Goal: Information Seeking & Learning: Find specific fact

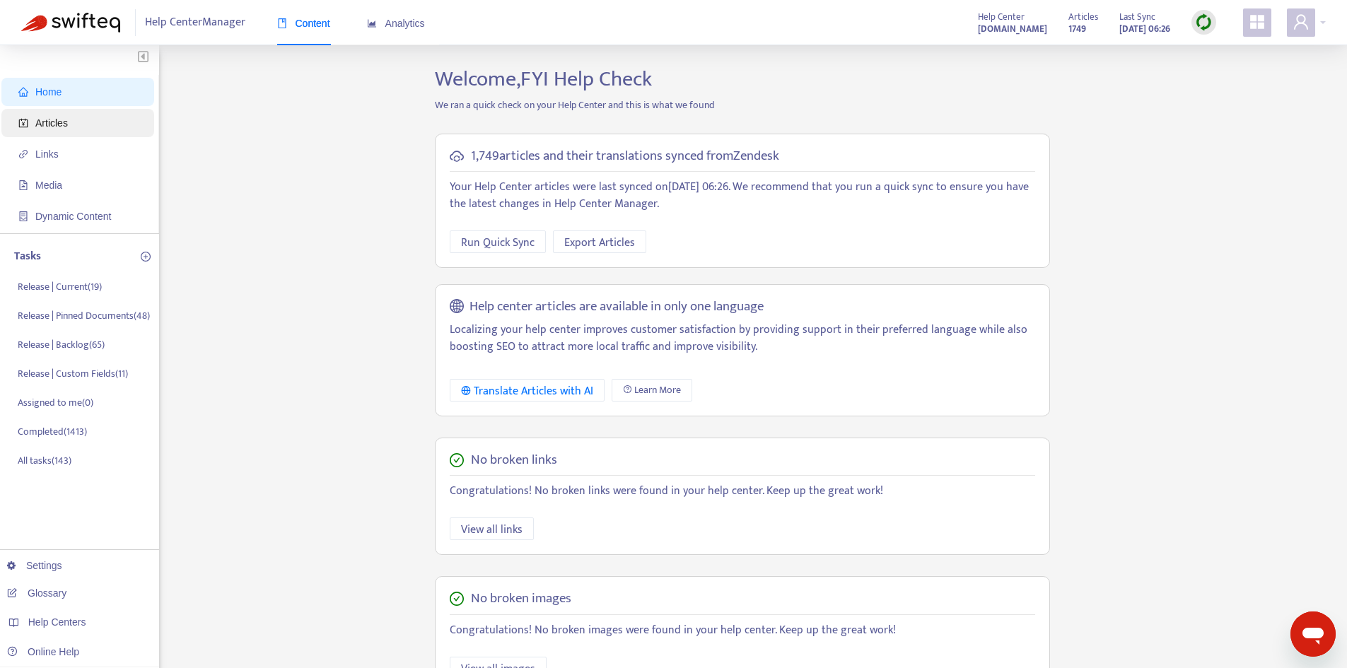
click at [83, 127] on span "Articles" at bounding box center [80, 123] width 124 height 28
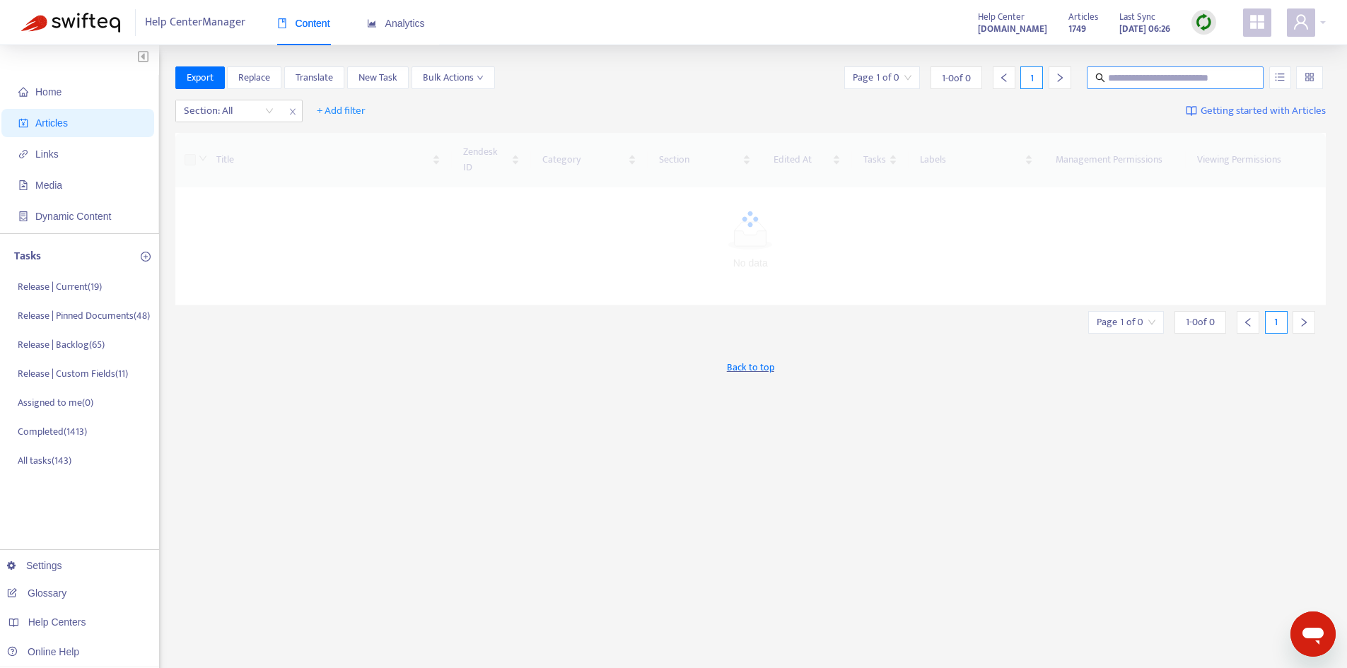
click at [1200, 81] on input "text" at bounding box center [1176, 78] width 136 height 16
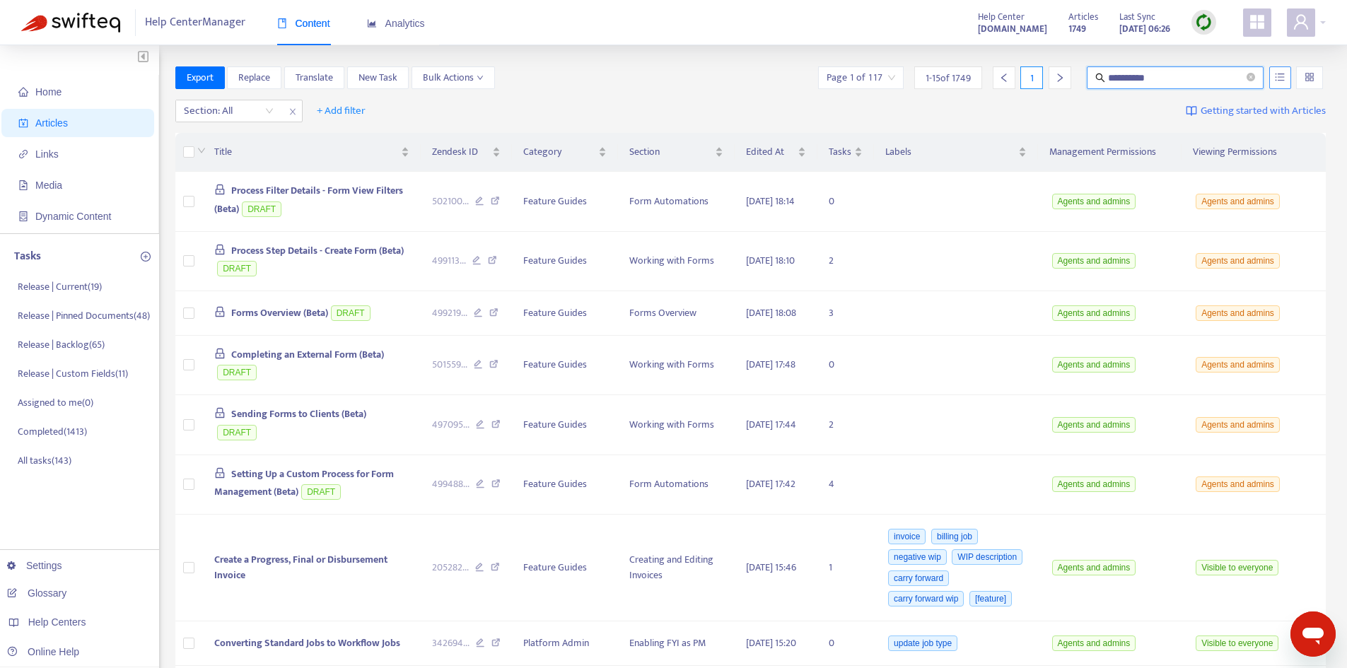
type input "**********"
click at [1277, 76] on icon "unordered-list" at bounding box center [1279, 77] width 10 height 10
click at [1282, 79] on icon "unordered-list" at bounding box center [1279, 77] width 10 height 10
click at [1227, 125] on span "Match Exact Phrase" at bounding box center [1233, 126] width 92 height 16
click at [1167, 78] on input "**********" at bounding box center [1176, 78] width 136 height 16
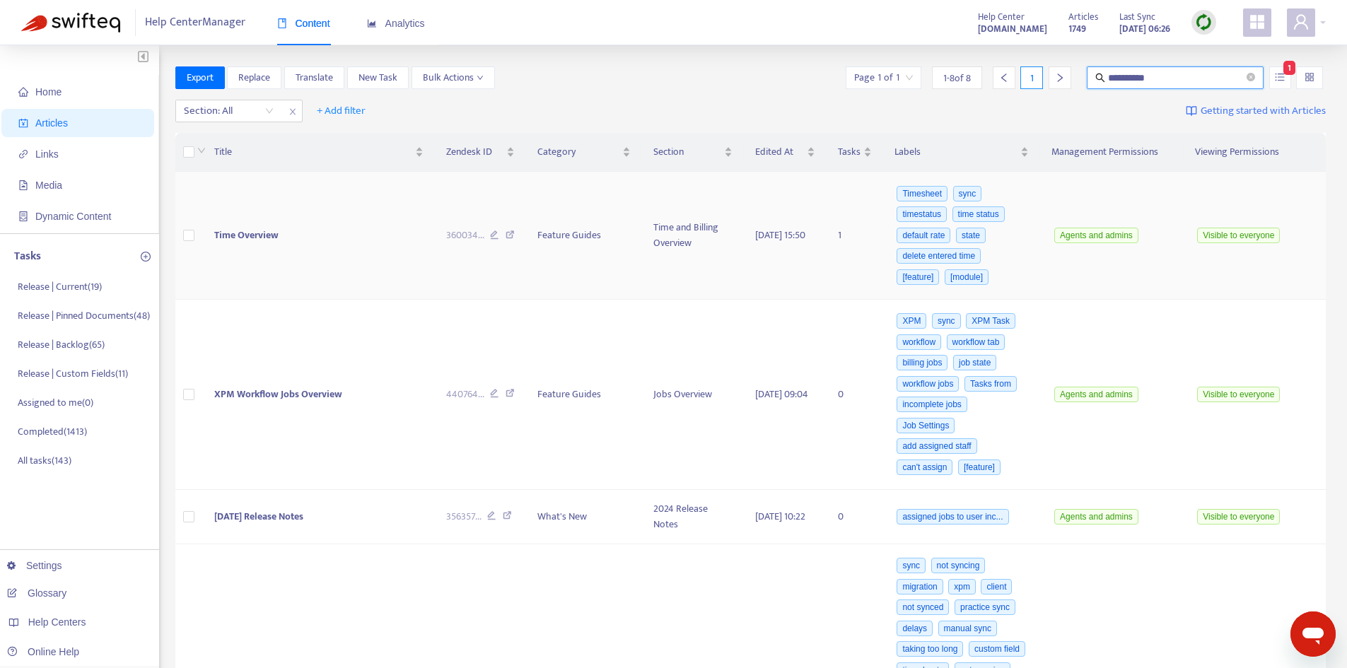
click at [316, 230] on td "Time Overview" at bounding box center [319, 236] width 232 height 128
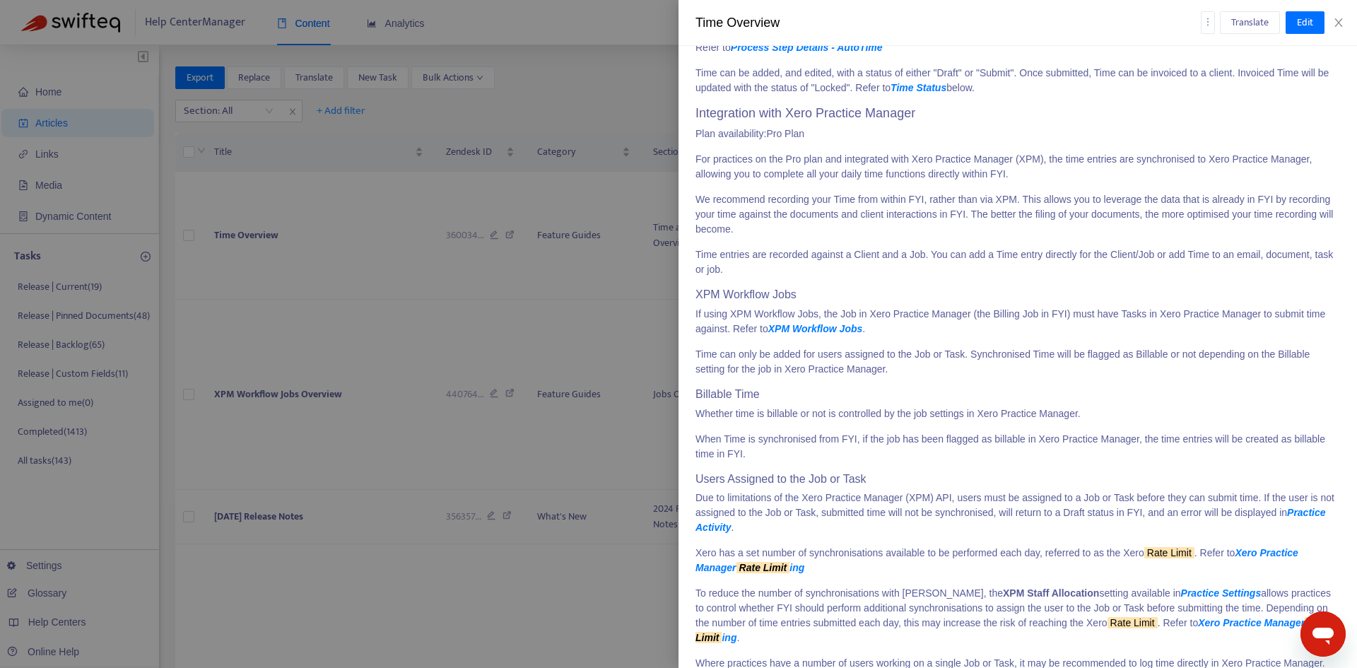
scroll to position [778, 0]
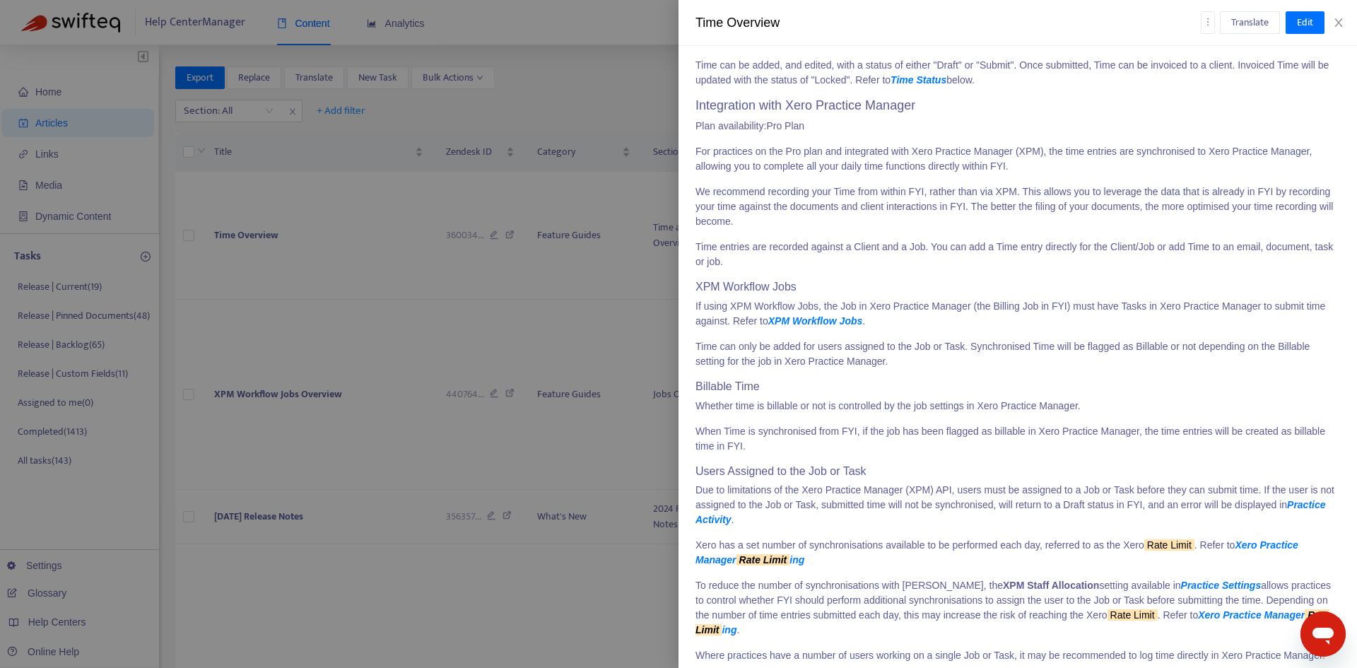
click at [1274, 544] on strong "Xero Practice Manager Rate Limit ing" at bounding box center [997, 552] width 603 height 26
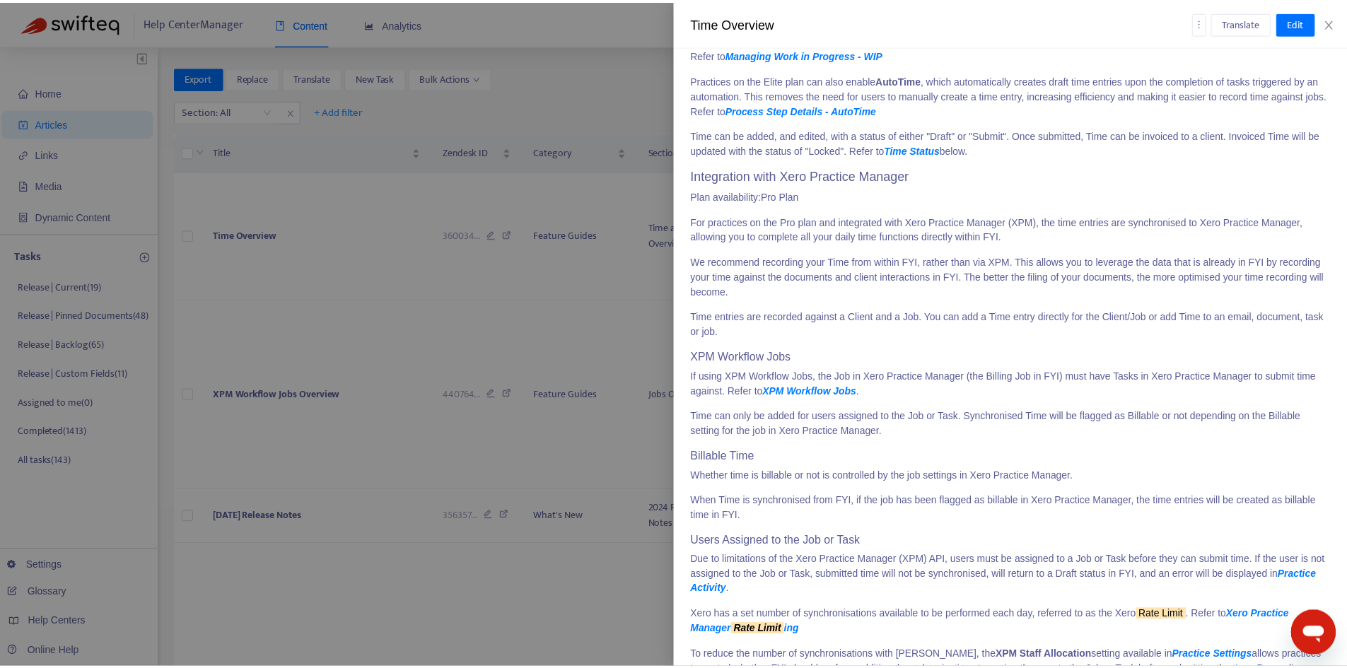
scroll to position [707, 0]
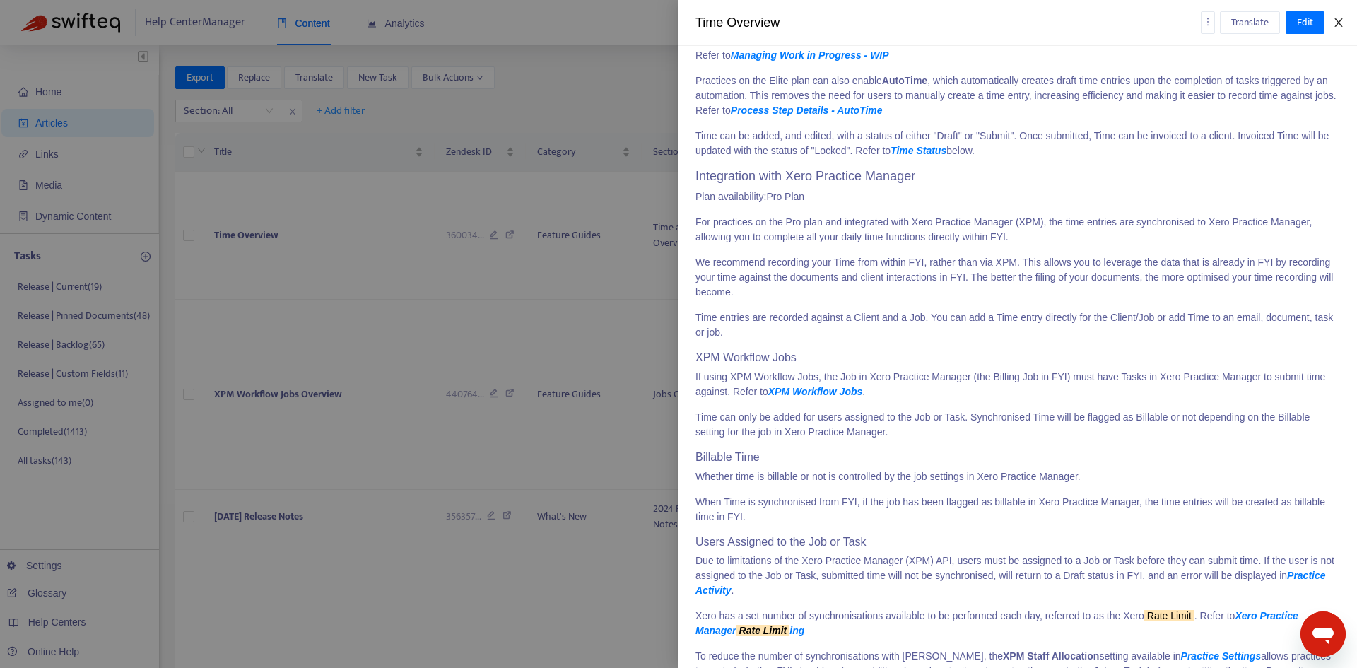
drag, startPoint x: 1345, startPoint y: 25, endPoint x: 1354, endPoint y: 23, distance: 9.4
click at [1345, 25] on button "Close" at bounding box center [1339, 22] width 20 height 13
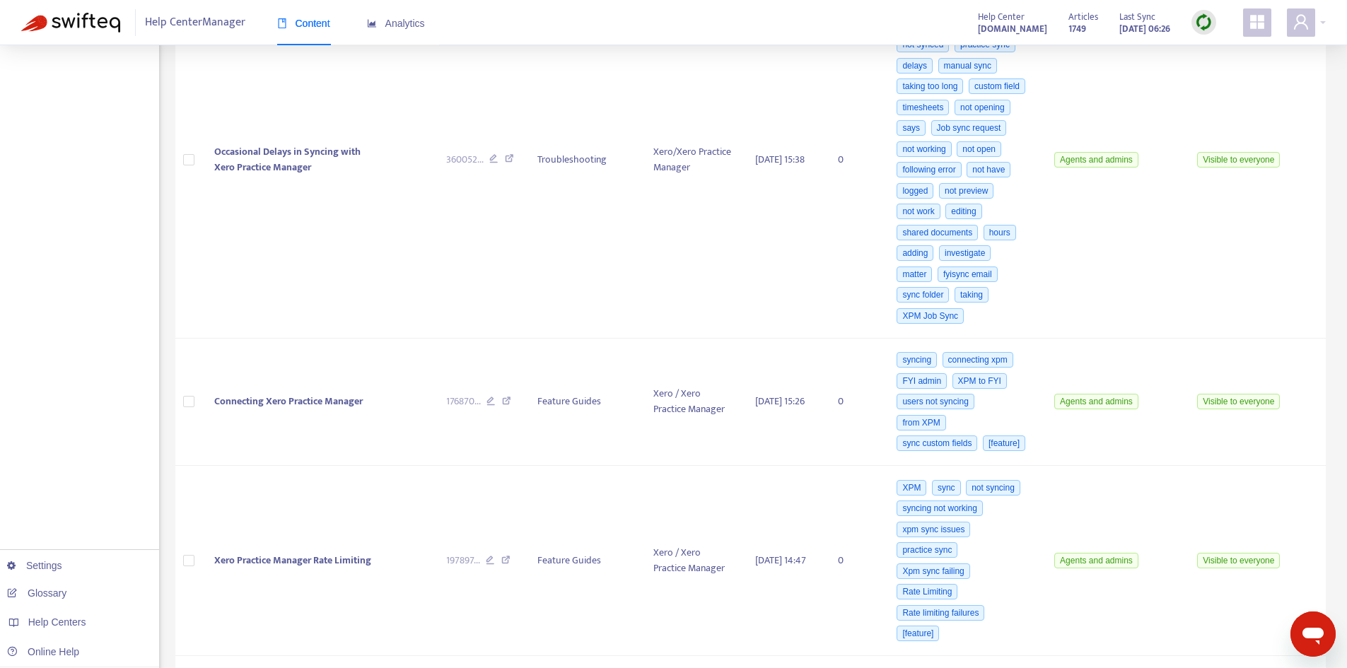
scroll to position [565, 0]
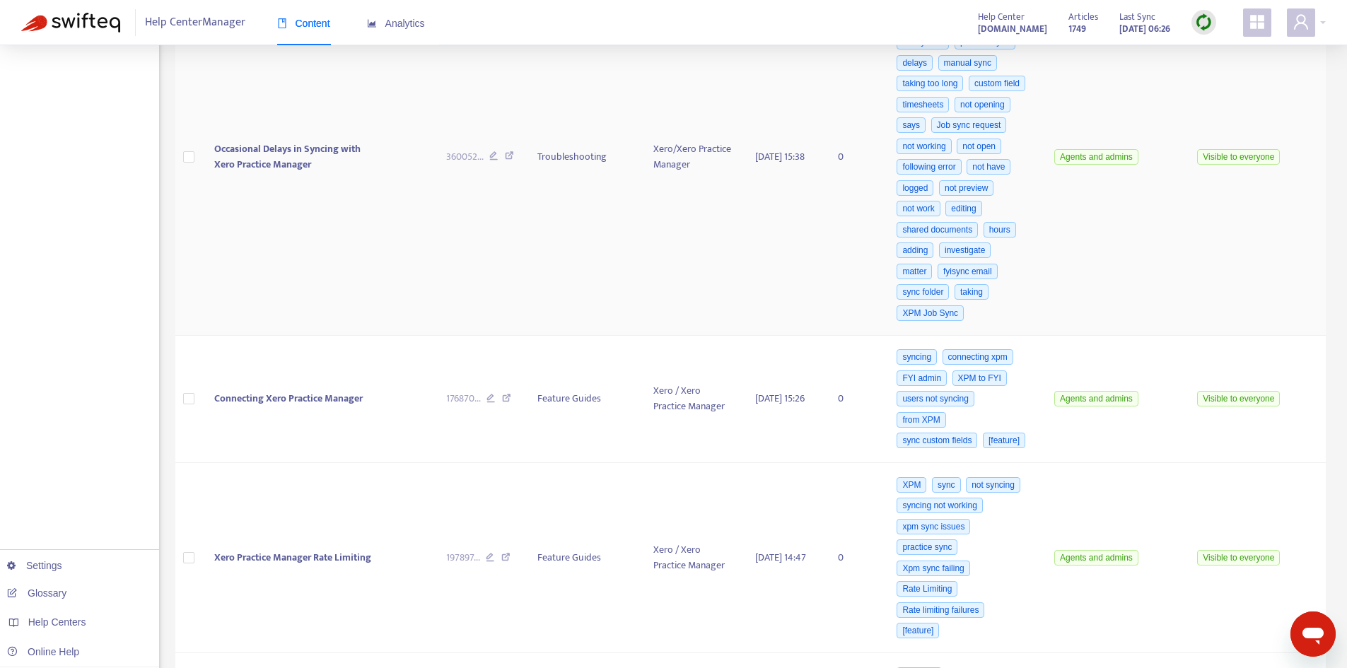
click at [296, 245] on td "Occasional Delays in Syncing with Xero Practice Manager" at bounding box center [319, 157] width 232 height 357
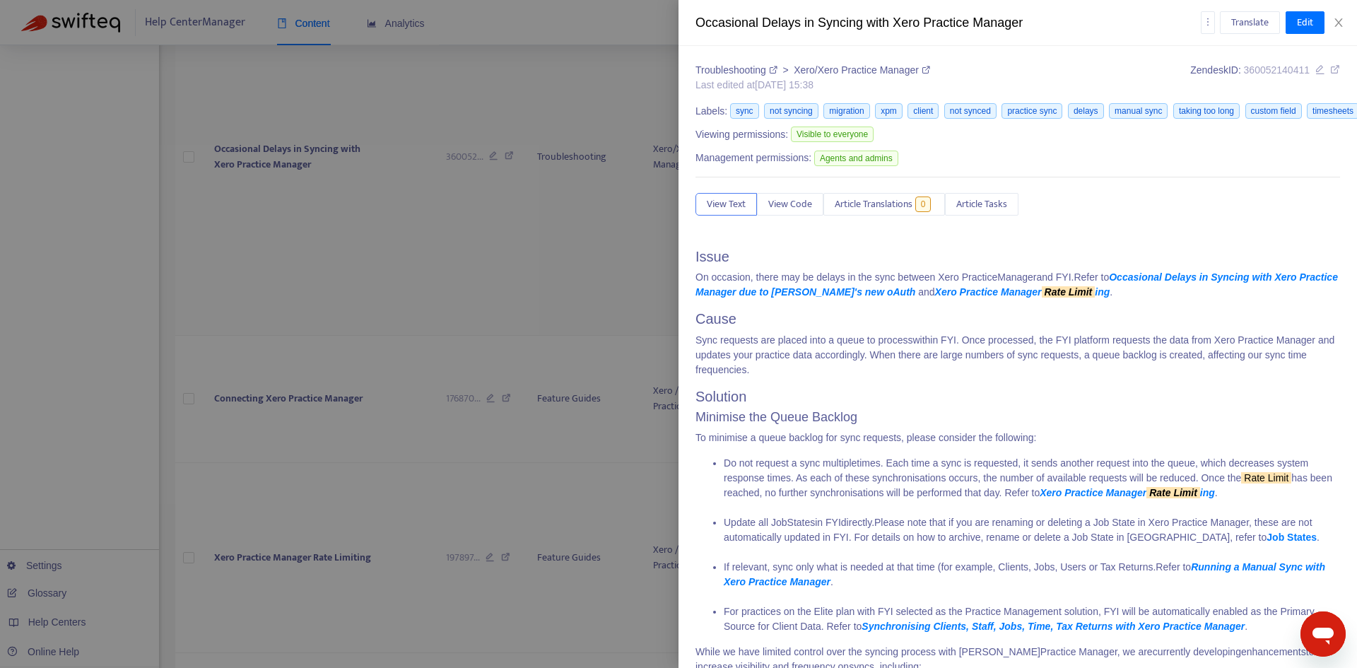
click at [344, 110] on div at bounding box center [678, 334] width 1357 height 668
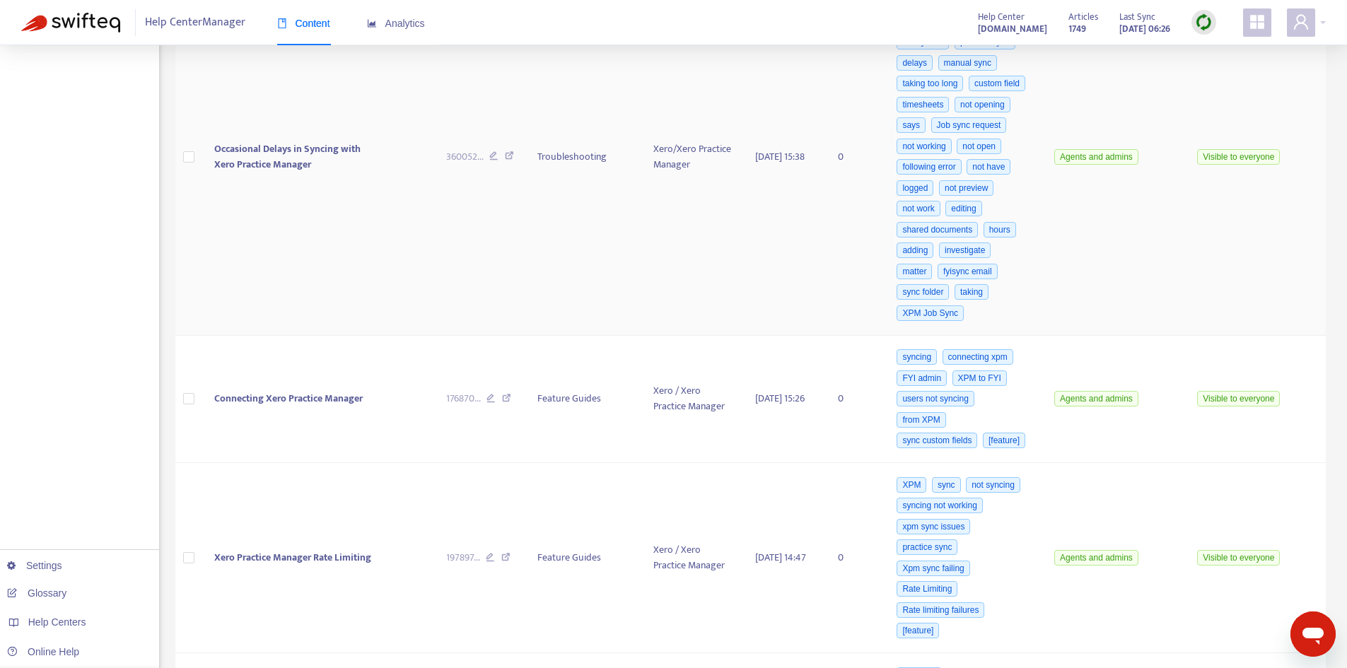
click at [344, 110] on td "Occasional Delays in Syncing with Xero Practice Manager" at bounding box center [319, 157] width 232 height 357
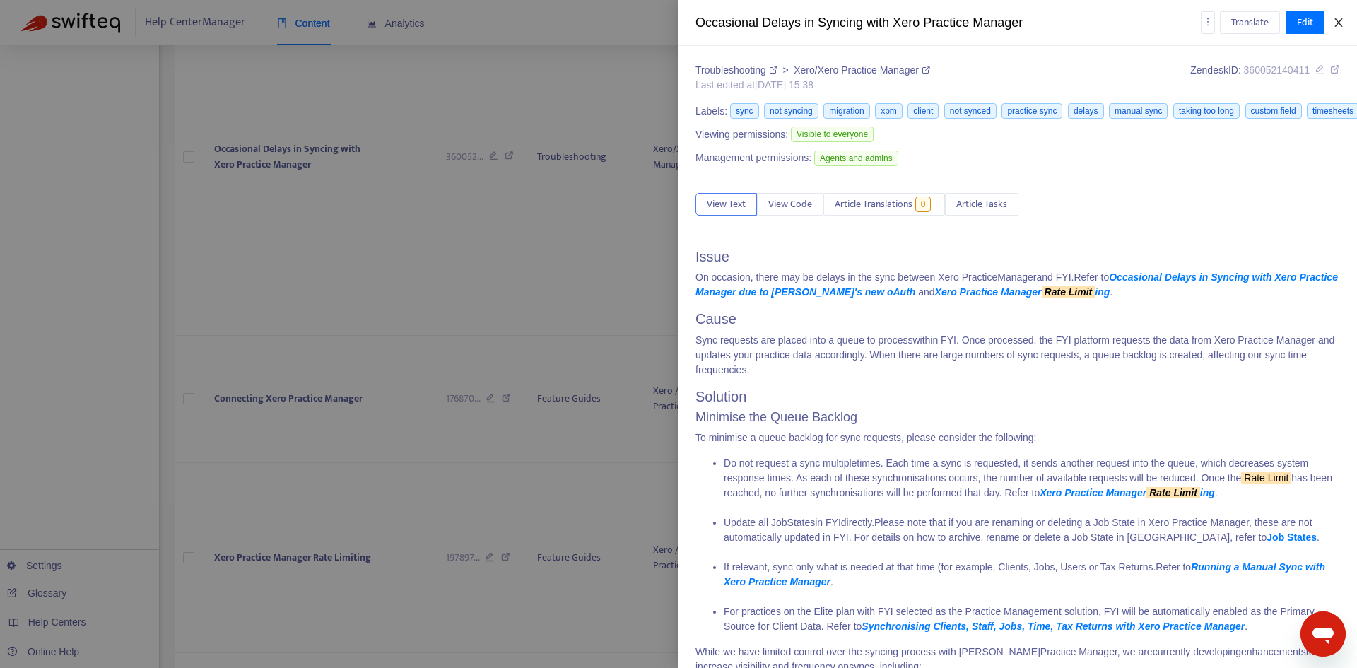
click at [1339, 23] on icon "close" at bounding box center [1339, 22] width 8 height 8
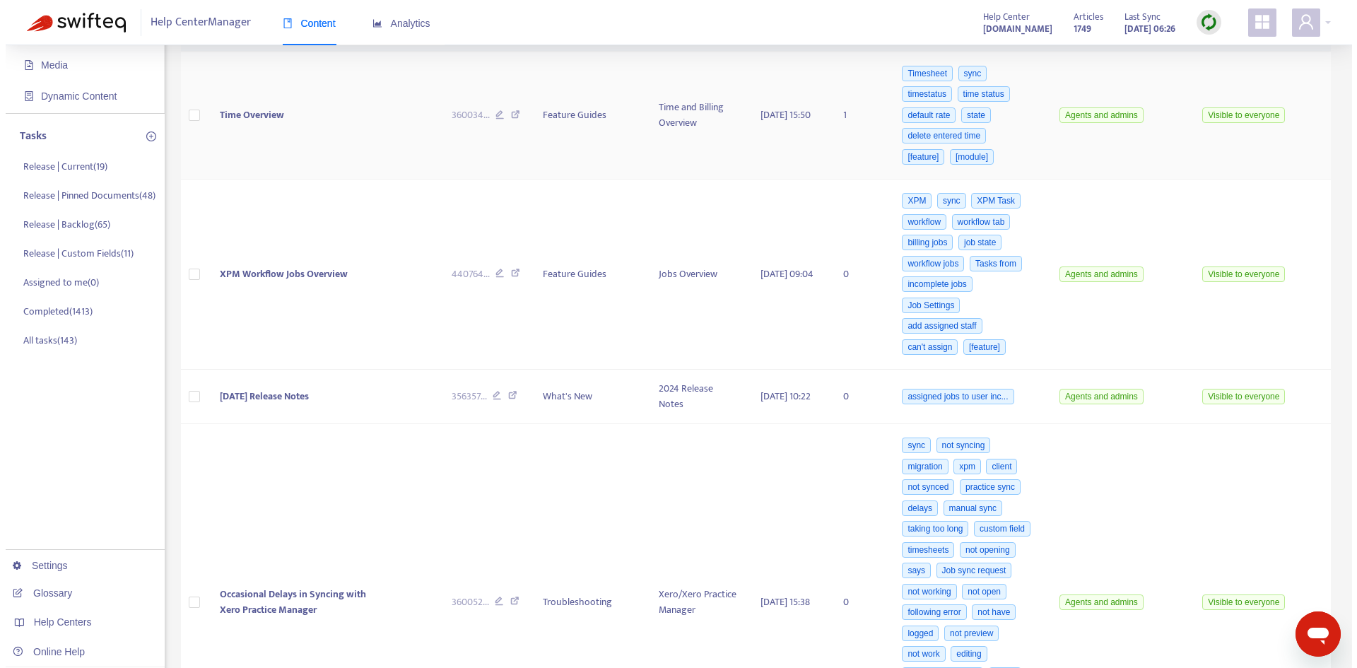
scroll to position [0, 0]
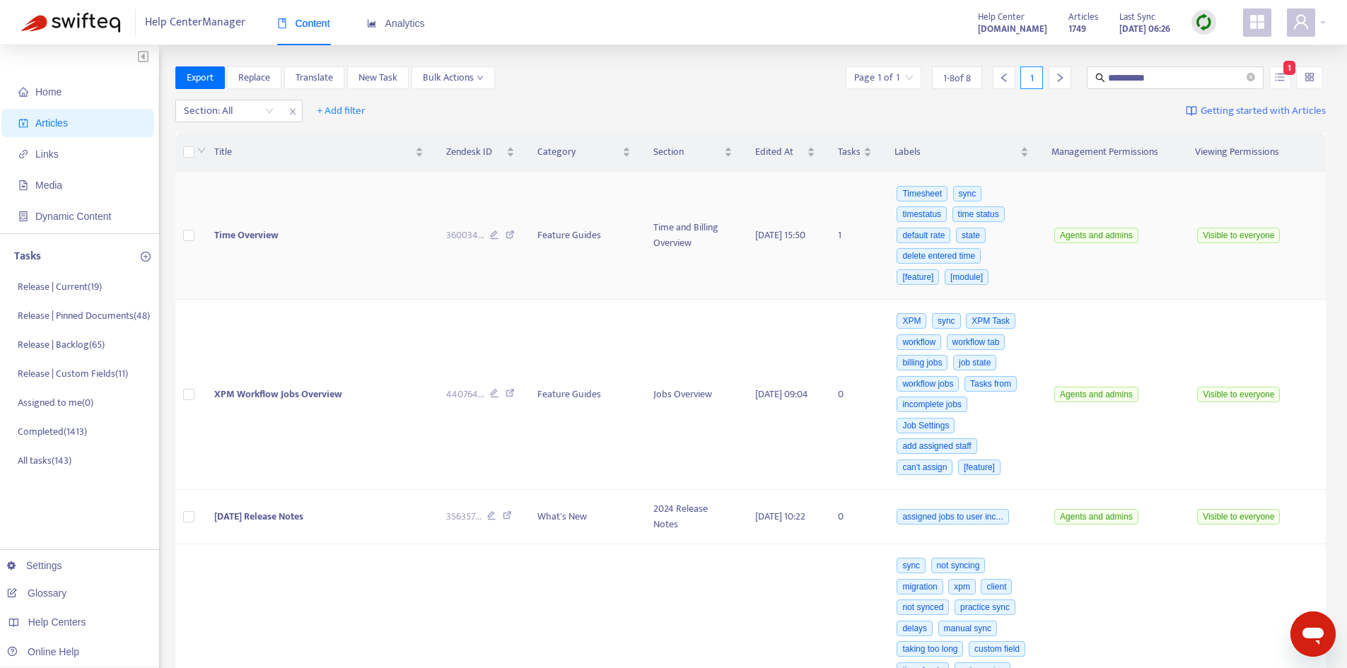
click at [356, 247] on td "Time Overview" at bounding box center [319, 236] width 232 height 128
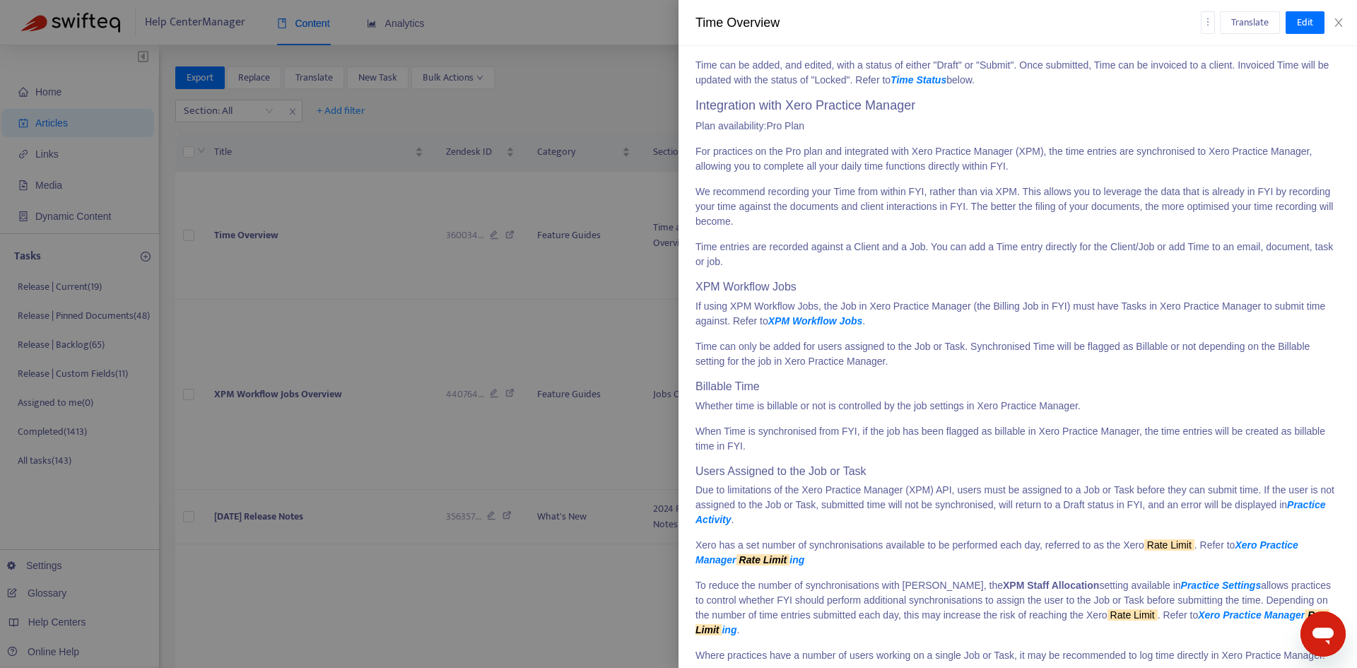
scroll to position [990, 0]
